Goal: Transaction & Acquisition: Purchase product/service

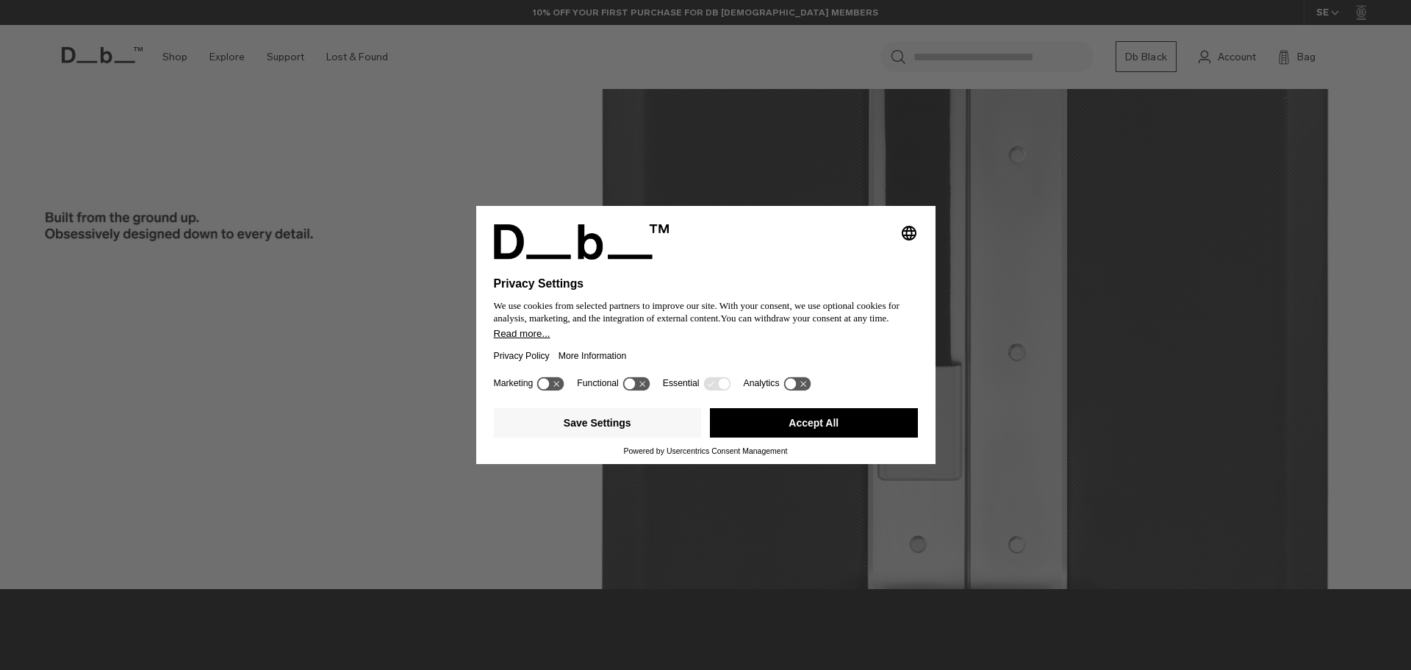
click at [828, 426] on button "Accept All" at bounding box center [814, 422] width 208 height 29
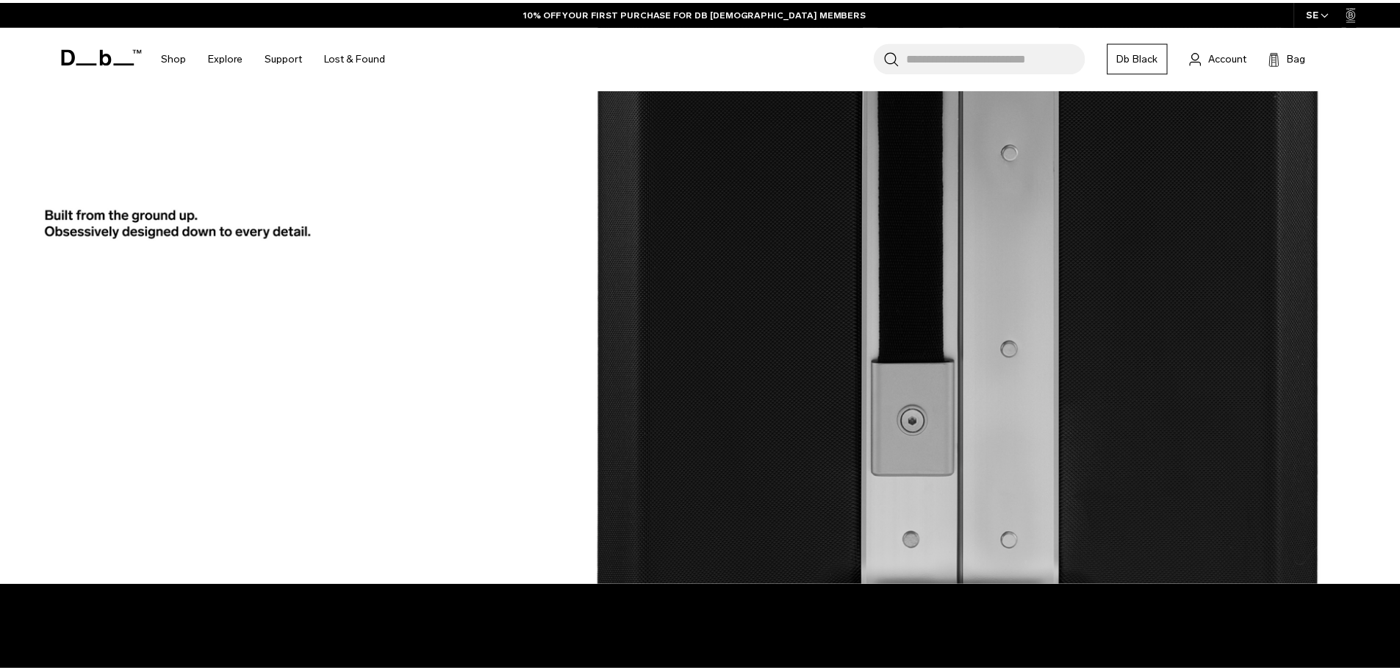
scroll to position [2125, 0]
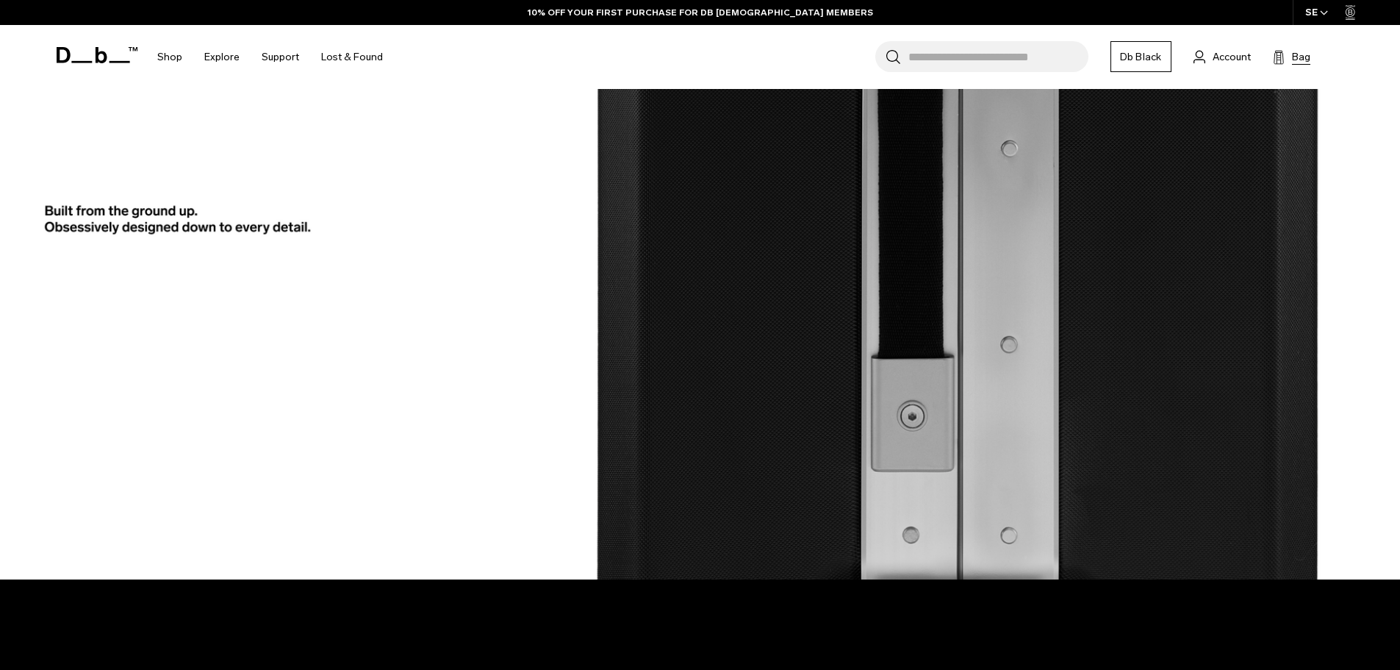
click at [1279, 58] on icon at bounding box center [1279, 57] width 12 height 15
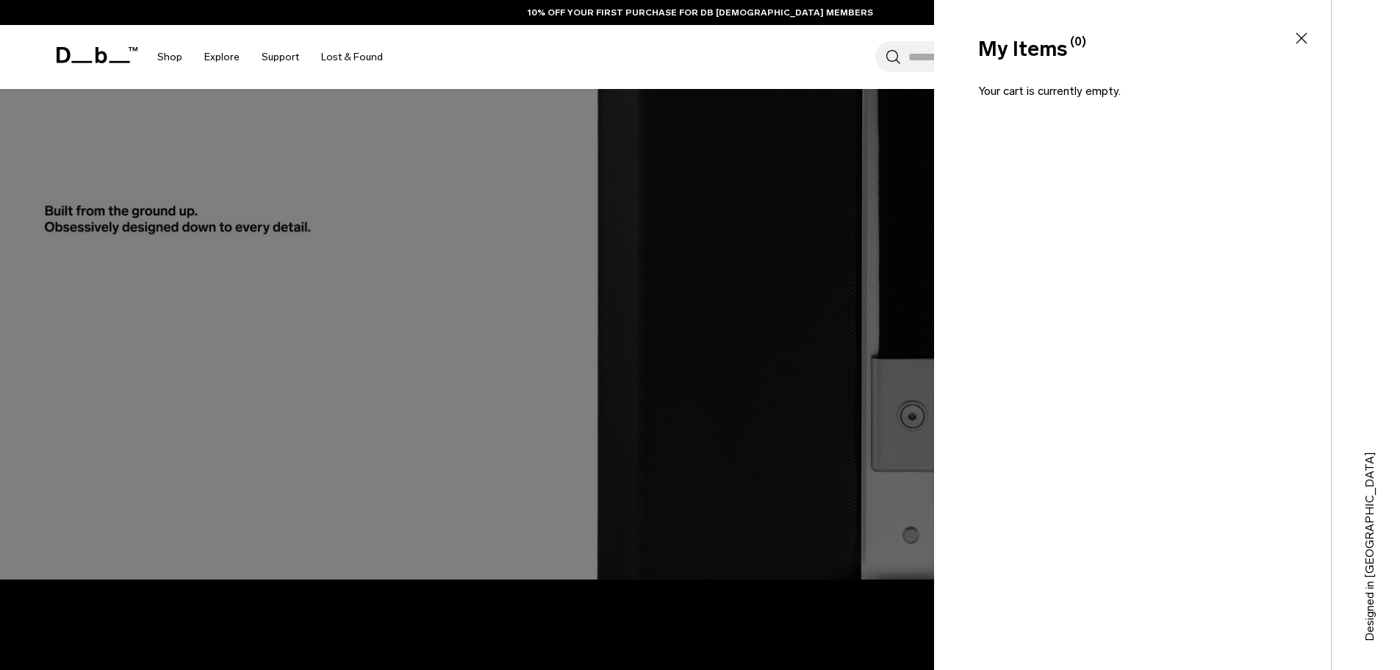
click at [1297, 37] on icon at bounding box center [1302, 38] width 18 height 18
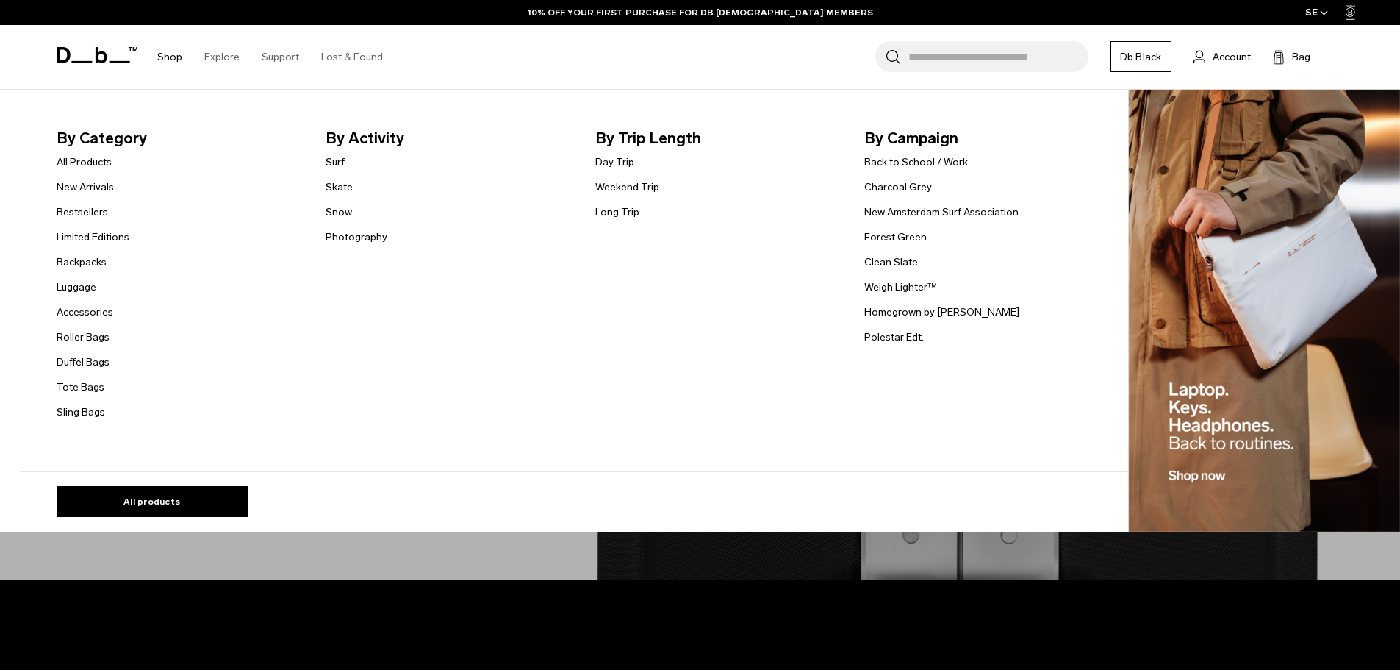
click at [173, 51] on link "Shop" at bounding box center [169, 57] width 25 height 52
click at [90, 154] on li "All Products" at bounding box center [93, 162] width 73 height 18
click at [89, 157] on link "All Products" at bounding box center [84, 161] width 55 height 15
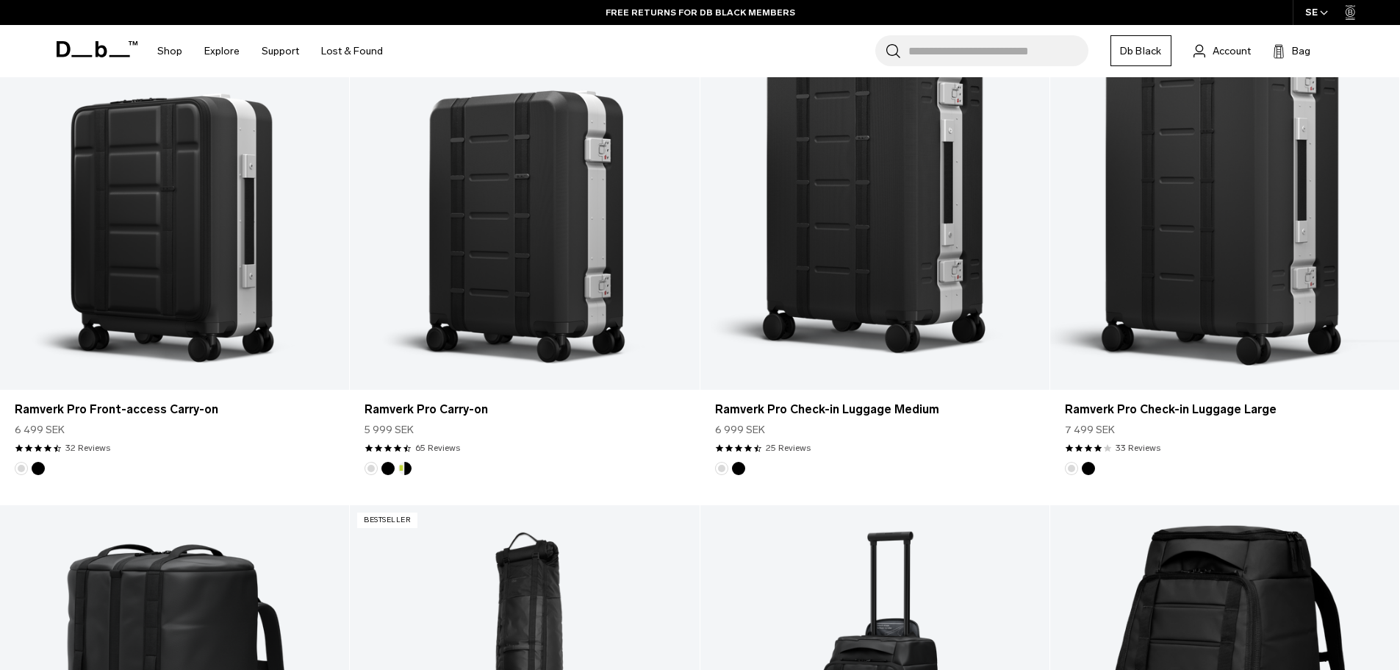
scroll to position [892, 0]
